Goal: Information Seeking & Learning: Compare options

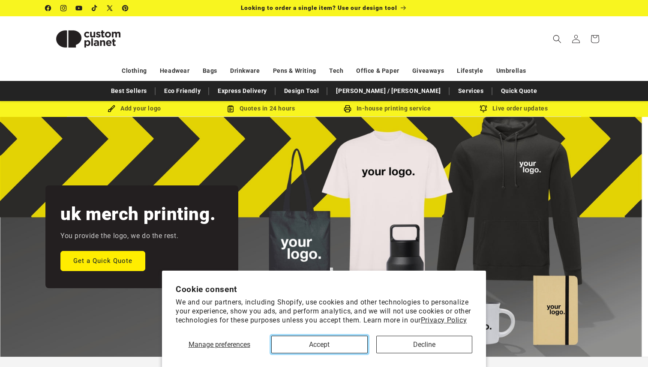
click at [339, 348] on button "Accept" at bounding box center [319, 345] width 96 height 18
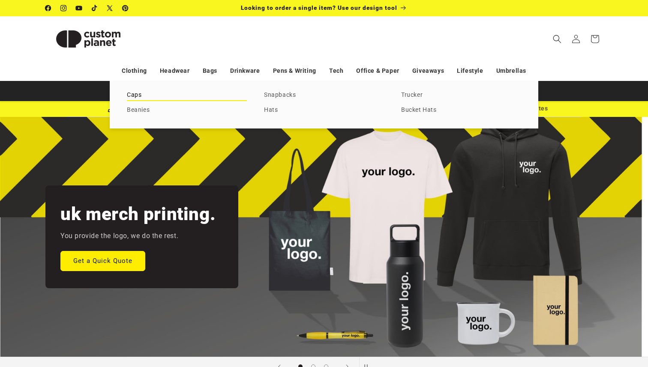
click at [135, 93] on link "Caps" at bounding box center [187, 96] width 120 height 12
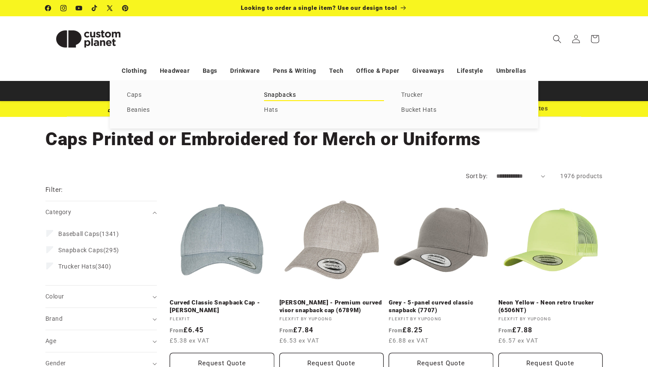
click at [284, 95] on link "Snapbacks" at bounding box center [324, 96] width 120 height 12
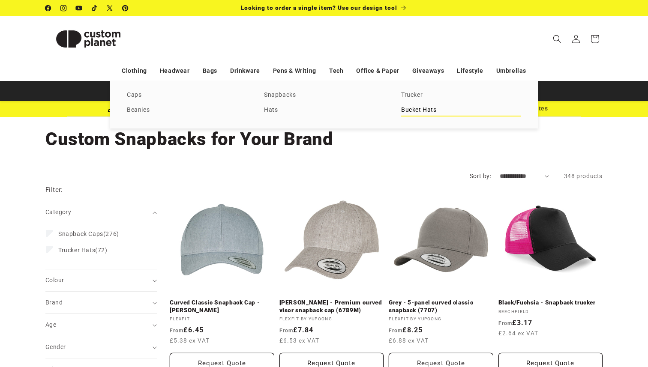
click at [434, 113] on link "Bucket Hats" at bounding box center [461, 111] width 120 height 12
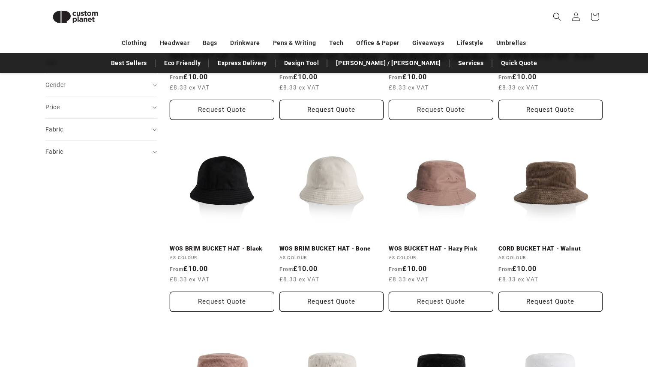
scroll to position [85, 0]
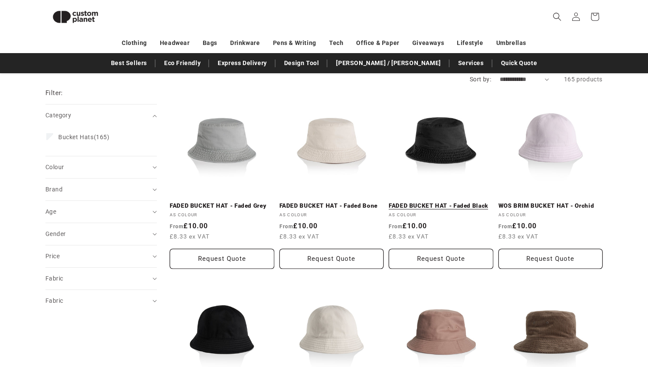
click at [469, 206] on link "FADED BUCKET HAT - Faded Black" at bounding box center [441, 206] width 105 height 8
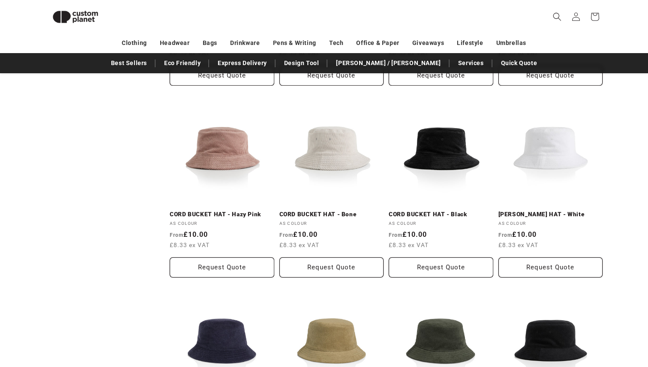
scroll to position [0, 0]
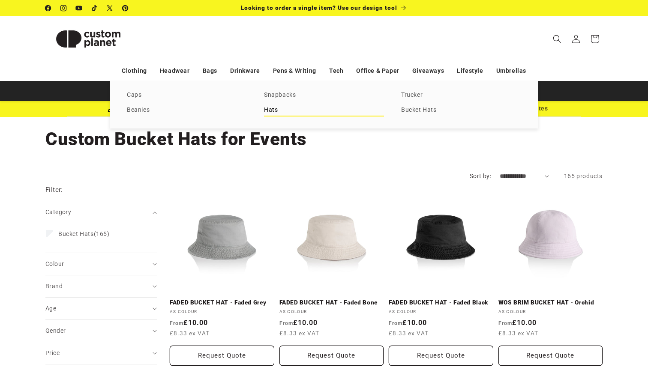
click at [279, 109] on link "Hats" at bounding box center [324, 111] width 120 height 12
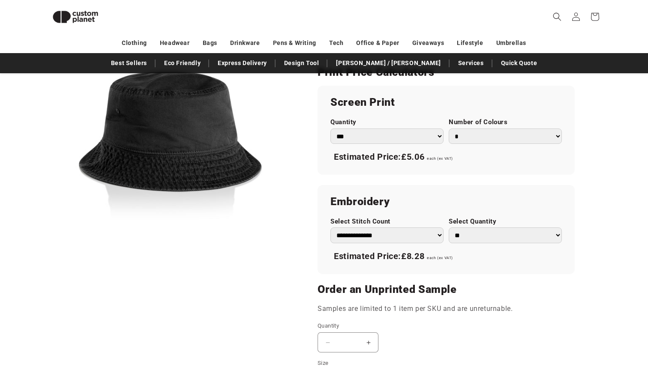
scroll to position [493, 0]
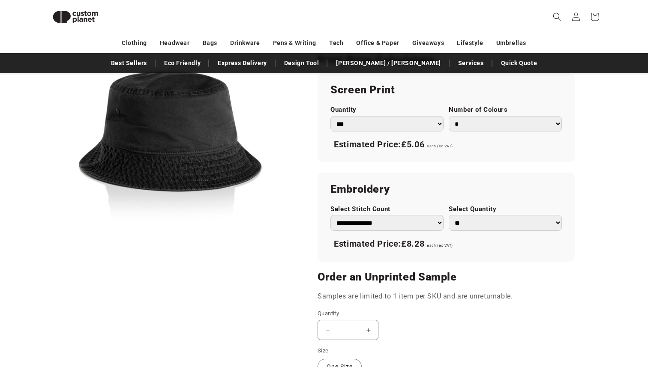
click at [429, 222] on select "**********" at bounding box center [387, 223] width 113 height 16
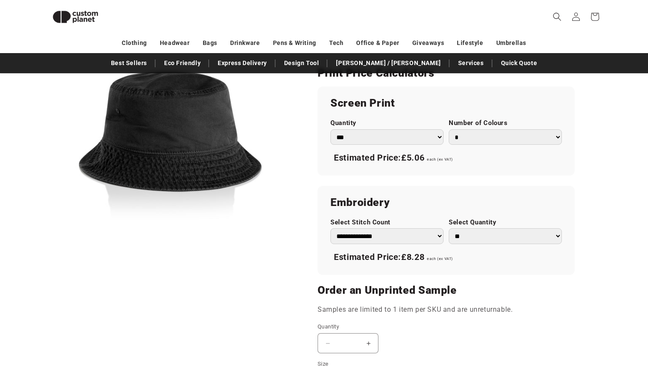
scroll to position [480, 0]
click at [456, 237] on select "** ** *** *** *** **** **** ****" at bounding box center [505, 236] width 113 height 16
select select "*"
click at [449, 228] on select "** ** *** *** *** **** **** ****" at bounding box center [505, 236] width 113 height 16
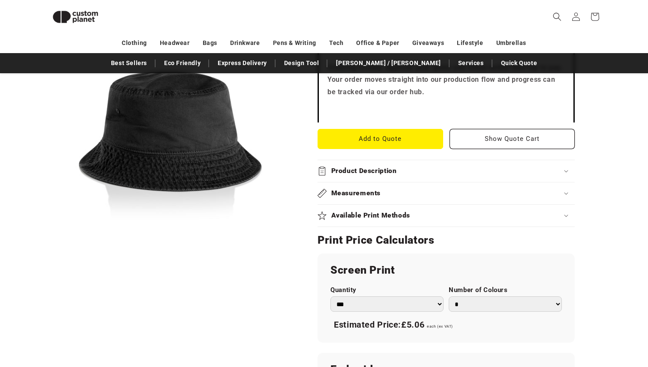
scroll to position [310, 0]
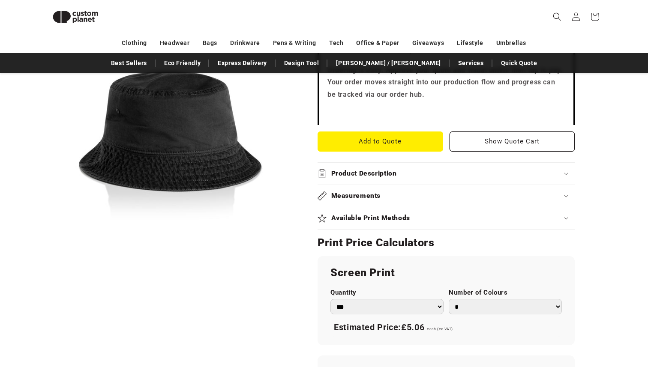
click at [424, 223] on summary "Available Print Methods" at bounding box center [446, 219] width 257 height 22
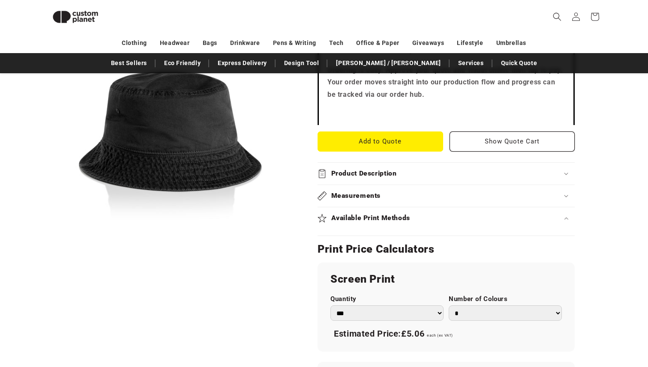
click at [424, 223] on summary "Available Print Methods" at bounding box center [446, 219] width 257 height 22
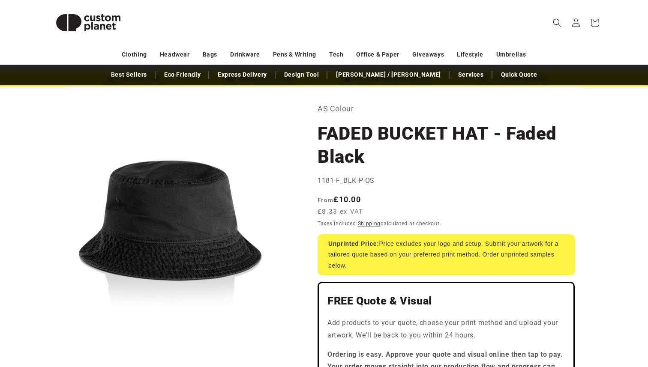
scroll to position [0, 0]
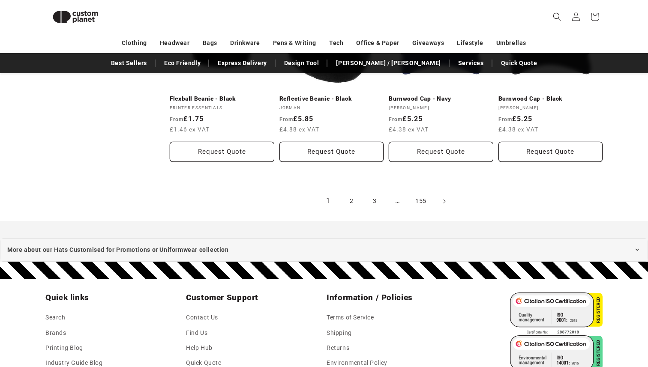
scroll to position [977, 0]
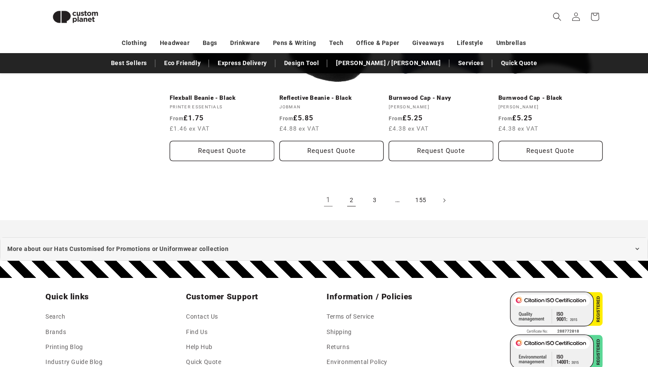
click at [351, 193] on link "2" at bounding box center [351, 200] width 19 height 19
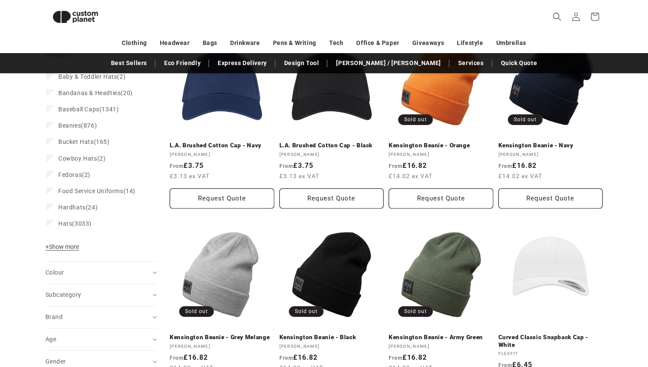
scroll to position [120, 0]
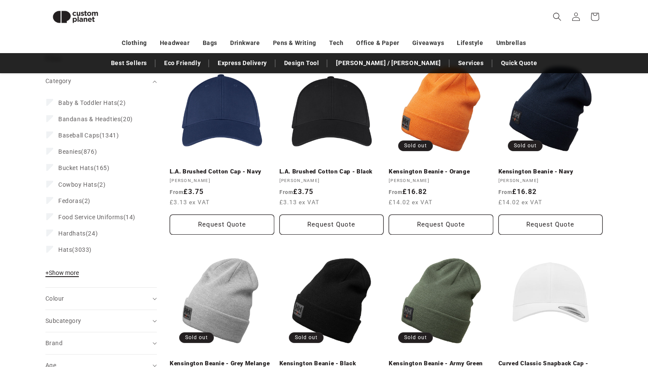
click at [75, 274] on span "+ Show more" at bounding box center [61, 273] width 33 height 7
click at [76, 201] on span "Fedoras" at bounding box center [70, 201] width 24 height 7
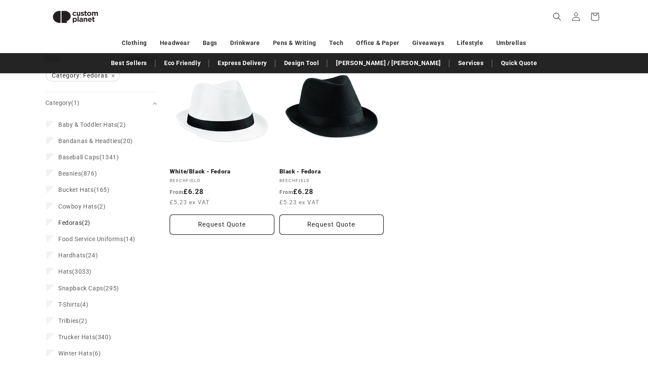
click at [76, 201] on label "Cowboy Hats (2) Cowboy Hats (2 products)" at bounding box center [98, 207] width 105 height 16
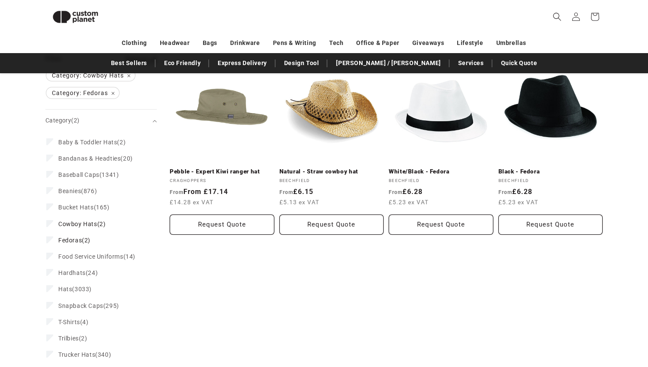
click at [63, 220] on span "Cowboy Hats (2)" at bounding box center [81, 224] width 47 height 8
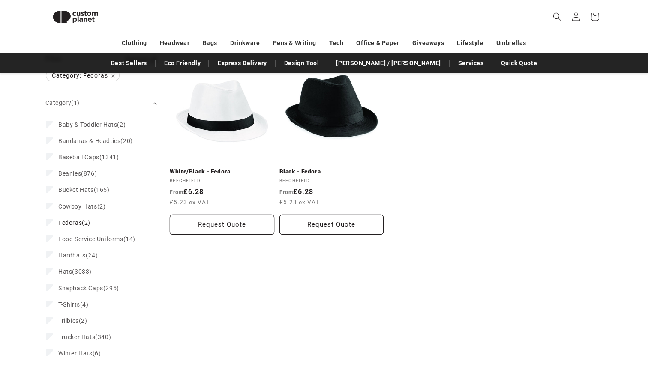
click at [63, 220] on span "Fedoras" at bounding box center [70, 223] width 24 height 7
click at [54, 212] on label "Cowboy Hats (2) Cowboy Hats (2 products)" at bounding box center [98, 207] width 105 height 16
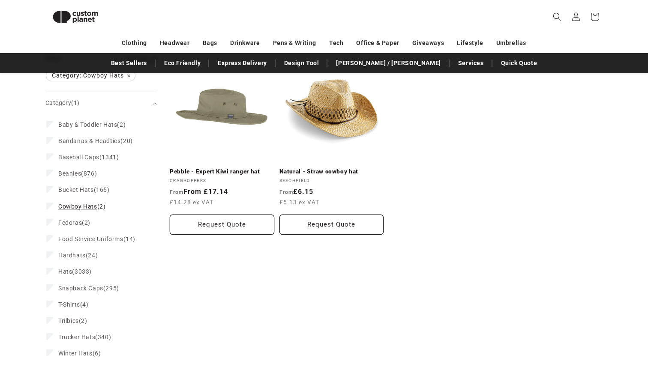
click at [52, 211] on label "Cowboy Hats (2) Cowboy Hats (2 products)" at bounding box center [98, 207] width 105 height 16
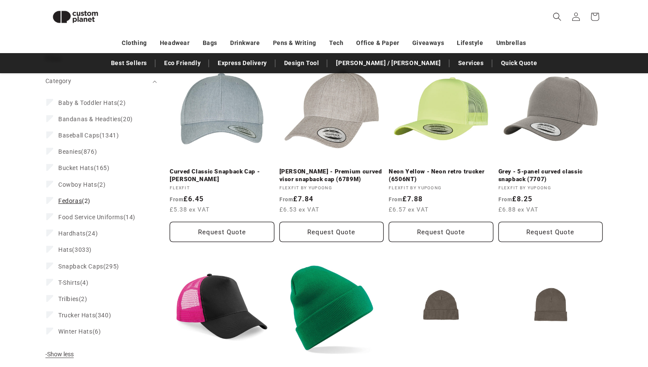
click at [50, 194] on label "Fedoras (2) Fedoras (2 products)" at bounding box center [98, 201] width 105 height 16
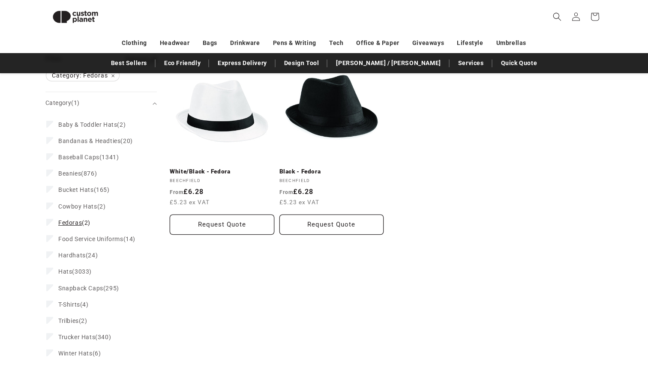
click at [52, 222] on icon at bounding box center [50, 222] width 5 height 3
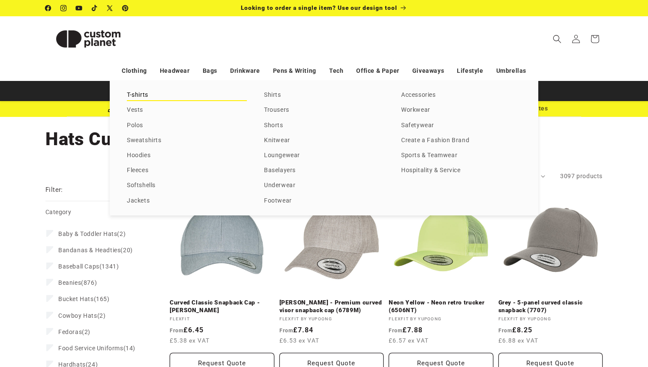
click at [141, 94] on link "T-shirts" at bounding box center [187, 96] width 120 height 12
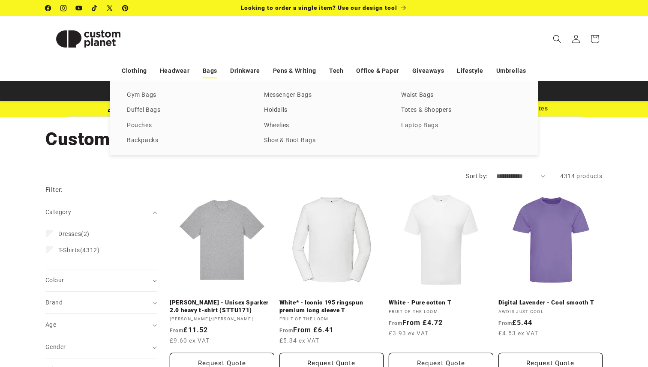
click at [213, 71] on link "Bags" at bounding box center [210, 70] width 15 height 15
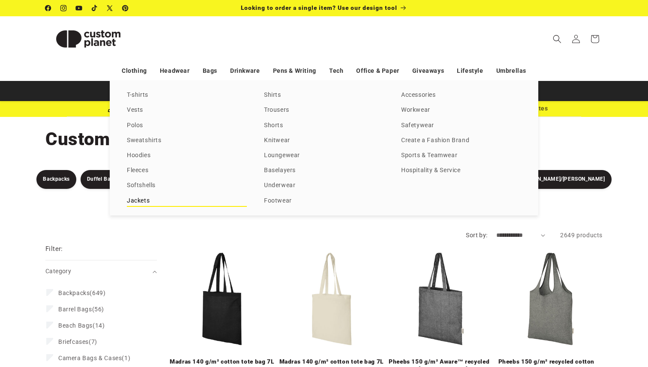
click at [138, 200] on link "Jackets" at bounding box center [187, 202] width 120 height 12
